Goal: Transaction & Acquisition: Subscribe to service/newsletter

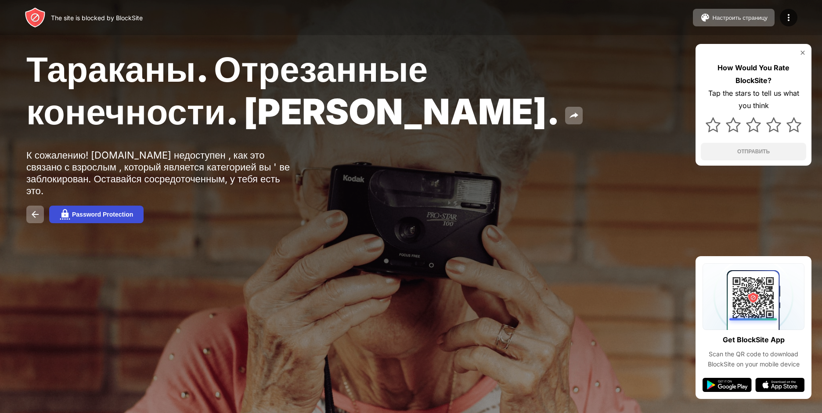
click at [102, 213] on div "Password Protection" at bounding box center [102, 214] width 61 height 7
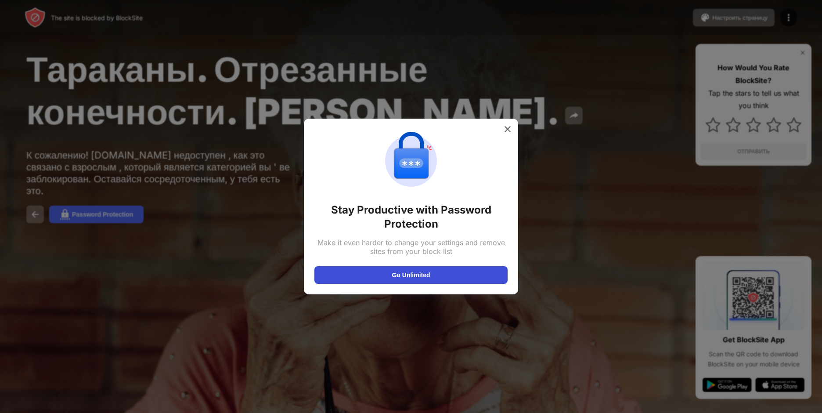
click at [419, 277] on button "Go Unlimited" at bounding box center [410, 275] width 193 height 18
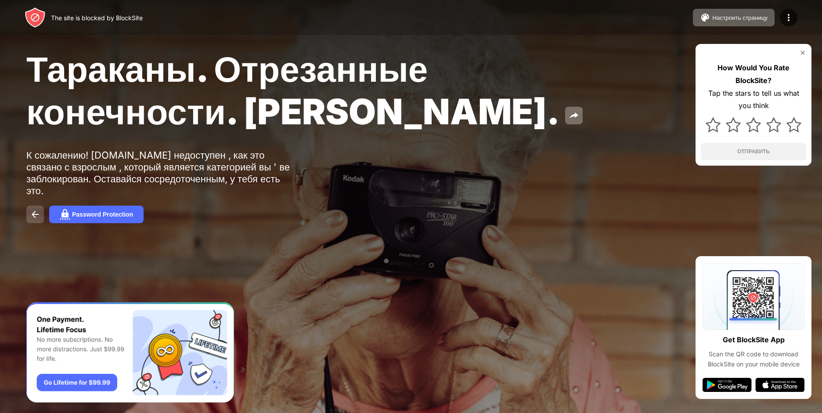
click at [31, 206] on button at bounding box center [35, 215] width 18 height 18
click at [30, 216] on img at bounding box center [35, 214] width 11 height 11
click at [34, 209] on img at bounding box center [35, 214] width 11 height 11
